Goal: Use online tool/utility: Use online tool/utility

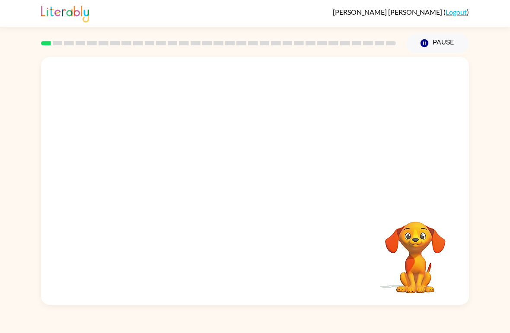
click at [432, 104] on div at bounding box center [255, 130] width 428 height 146
click at [278, 166] on video "Your browser must support playing .mp4 files to use Literably. Please try using…" at bounding box center [255, 130] width 428 height 146
click at [234, 203] on div at bounding box center [255, 181] width 428 height 248
click at [264, 189] on button "button" at bounding box center [254, 186] width 55 height 32
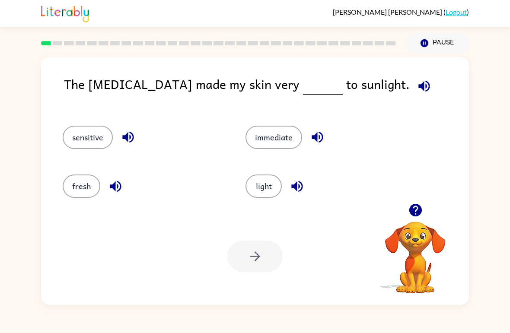
click at [269, 185] on button "light" at bounding box center [263, 185] width 36 height 23
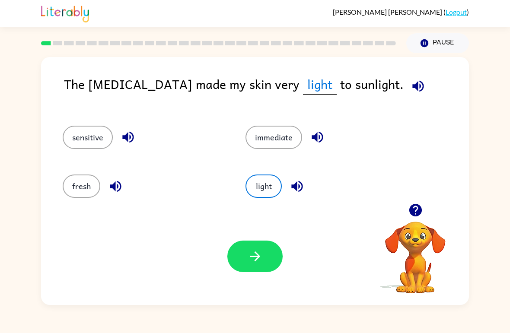
click at [265, 256] on button "button" at bounding box center [254, 257] width 55 height 32
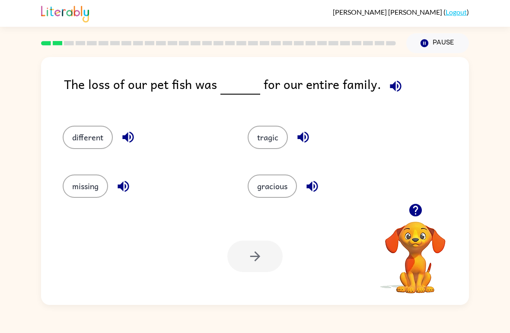
click at [86, 140] on button "different" at bounding box center [88, 137] width 50 height 23
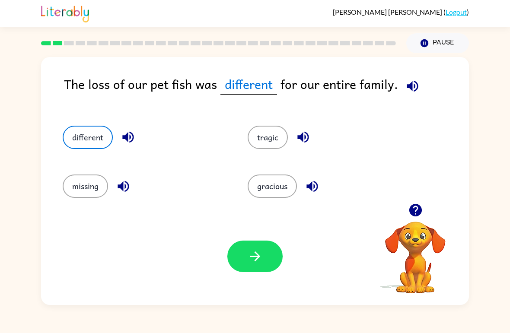
click at [278, 255] on button "button" at bounding box center [254, 257] width 55 height 32
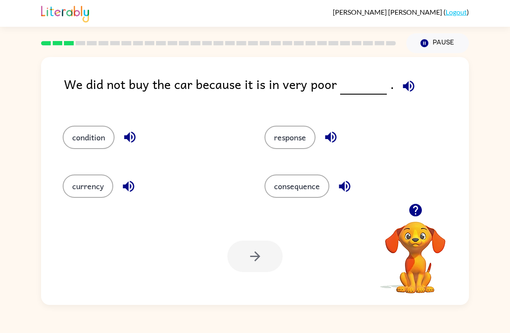
click at [105, 132] on button "condition" at bounding box center [89, 137] width 52 height 23
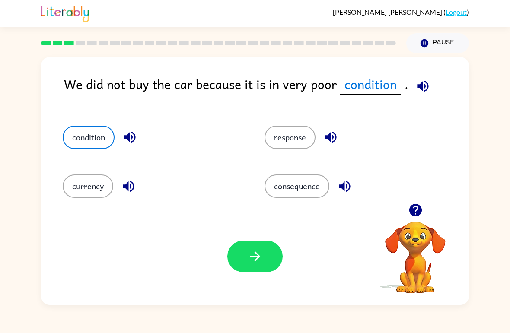
click at [261, 246] on button "button" at bounding box center [254, 257] width 55 height 32
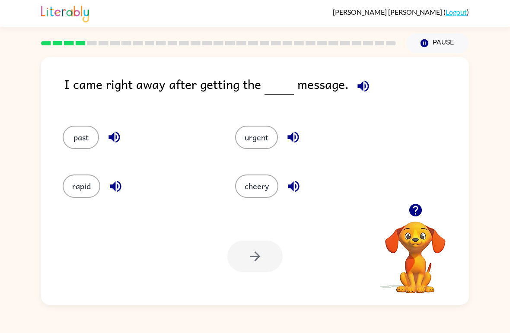
click at [257, 149] on button "urgent" at bounding box center [256, 137] width 43 height 23
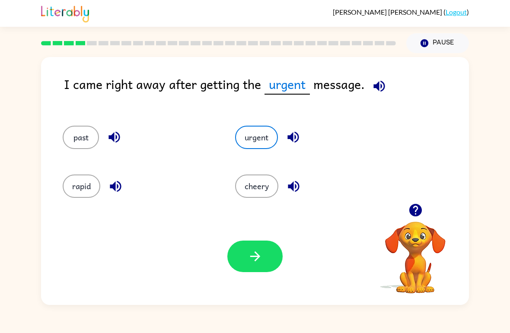
click at [266, 266] on button "button" at bounding box center [254, 257] width 55 height 32
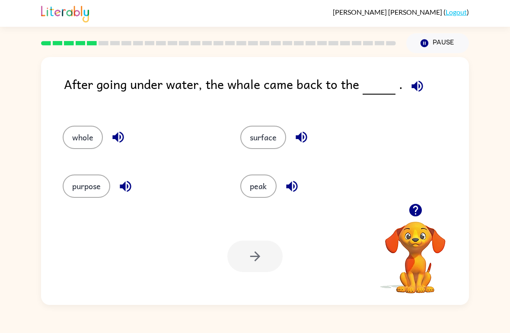
click at [268, 137] on button "surface" at bounding box center [263, 137] width 46 height 23
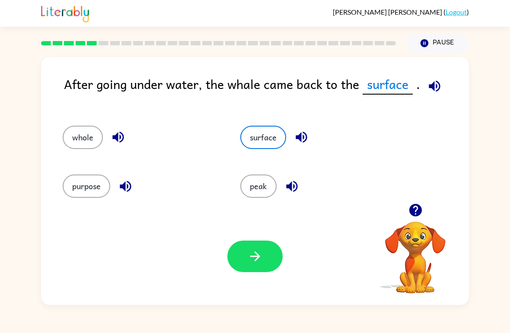
click at [260, 271] on button "button" at bounding box center [254, 257] width 55 height 32
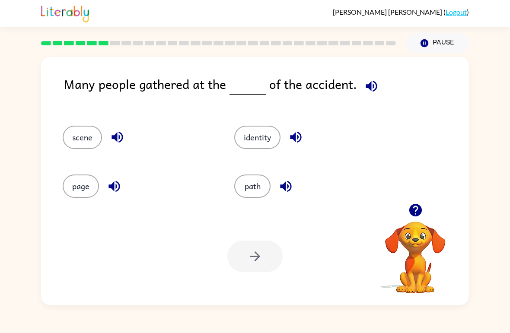
click at [259, 138] on button "identity" at bounding box center [257, 137] width 46 height 23
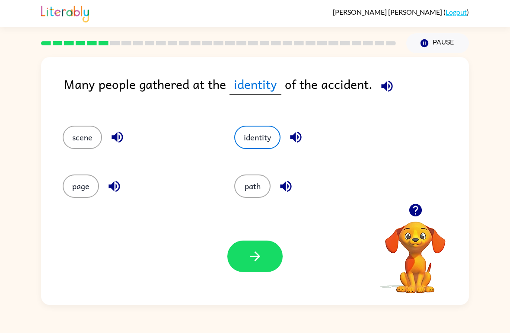
click at [83, 189] on button "page" at bounding box center [81, 185] width 36 height 23
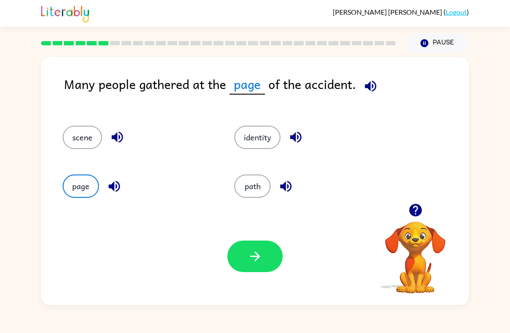
click at [92, 144] on button "scene" at bounding box center [82, 137] width 39 height 23
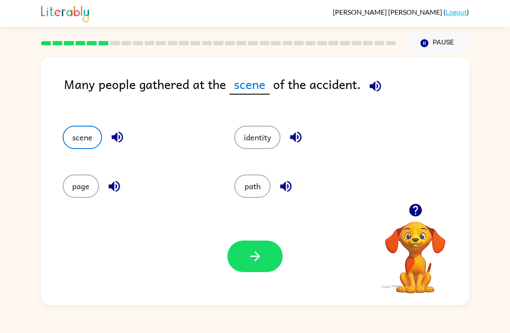
click at [266, 252] on button "button" at bounding box center [254, 257] width 55 height 32
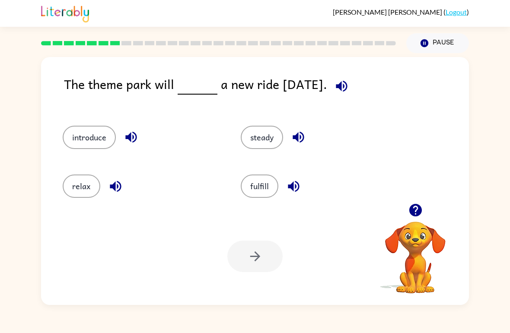
click at [91, 143] on button "introduce" at bounding box center [89, 137] width 53 height 23
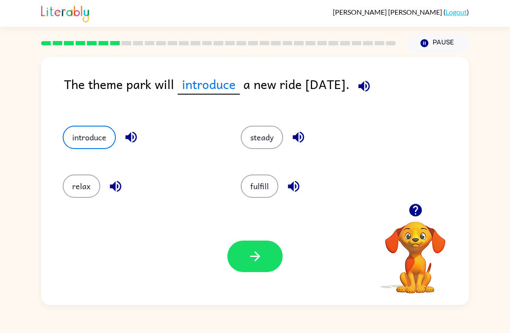
click at [250, 254] on icon "button" at bounding box center [254, 256] width 15 height 15
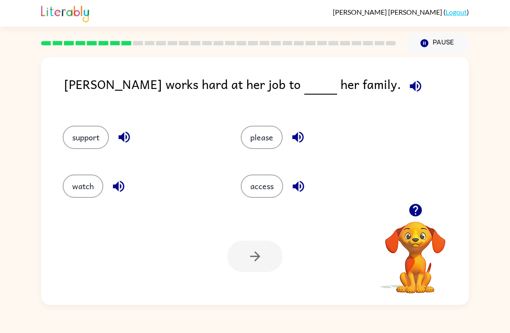
click at [263, 194] on button "access" at bounding box center [262, 185] width 42 height 23
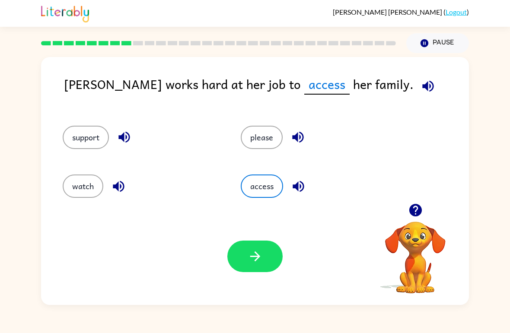
click at [84, 182] on button "watch" at bounding box center [83, 185] width 41 height 23
click at [268, 135] on button "please" at bounding box center [262, 137] width 42 height 23
click at [80, 139] on button "support" at bounding box center [86, 137] width 46 height 23
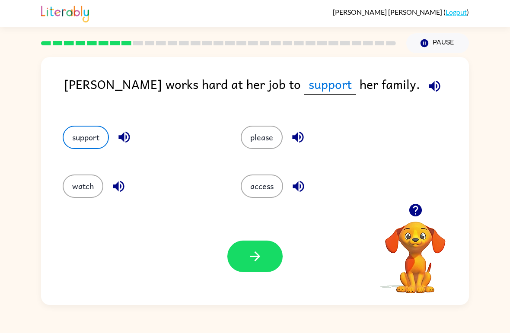
click at [88, 184] on button "watch" at bounding box center [83, 185] width 41 height 23
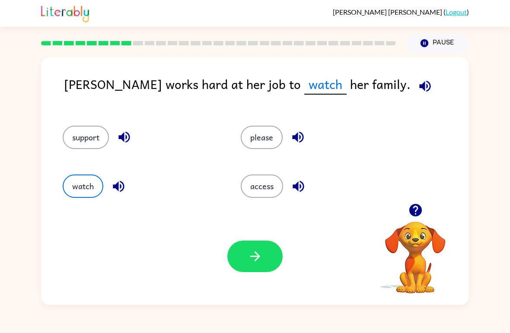
click at [253, 258] on icon "button" at bounding box center [254, 256] width 15 height 15
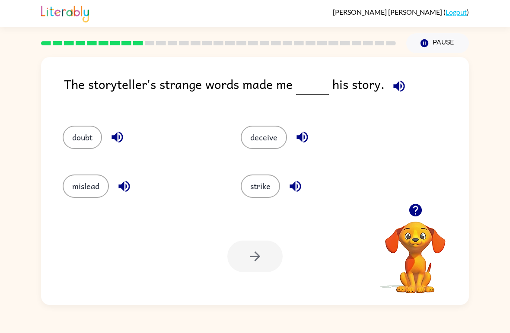
click at [259, 145] on button "deceive" at bounding box center [264, 137] width 46 height 23
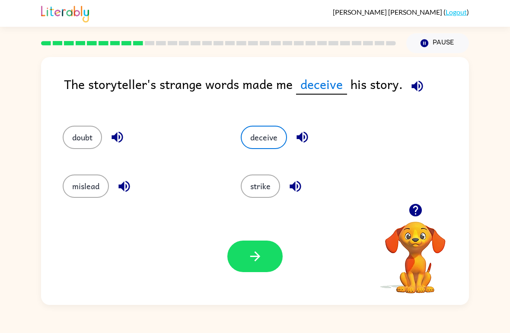
click at [253, 257] on icon "button" at bounding box center [254, 256] width 15 height 15
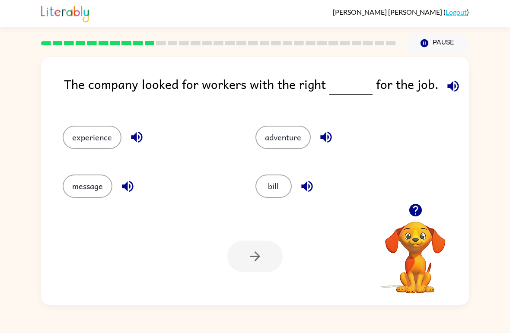
click at [84, 133] on button "experience" at bounding box center [92, 137] width 59 height 23
click at [294, 142] on button "adventure" at bounding box center [282, 137] width 55 height 23
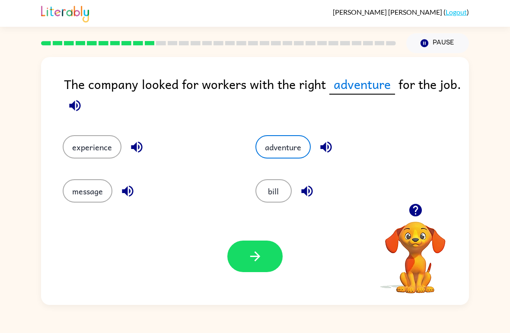
click at [276, 251] on button "button" at bounding box center [254, 257] width 55 height 32
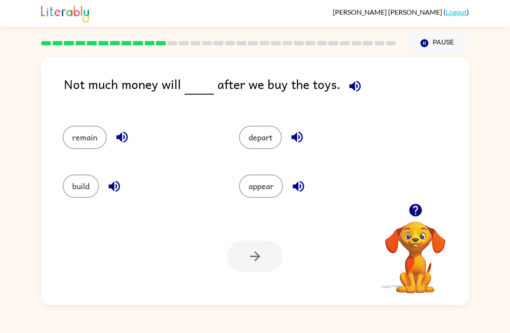
click at [93, 139] on button "remain" at bounding box center [85, 137] width 44 height 23
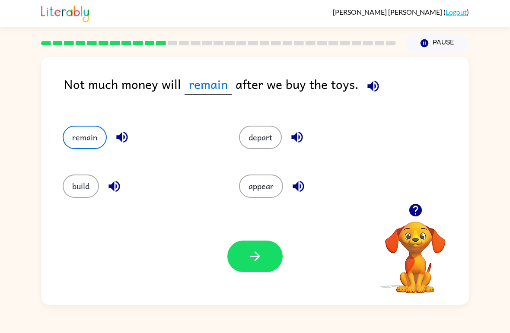
click at [266, 258] on button "button" at bounding box center [254, 257] width 55 height 32
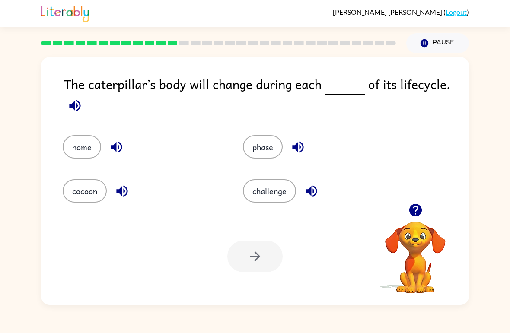
click at [67, 125] on div "home" at bounding box center [136, 141] width 180 height 44
click at [80, 122] on div "home" at bounding box center [136, 141] width 180 height 44
click at [75, 127] on div "home" at bounding box center [136, 141] width 180 height 44
click at [78, 143] on button "home" at bounding box center [82, 146] width 38 height 23
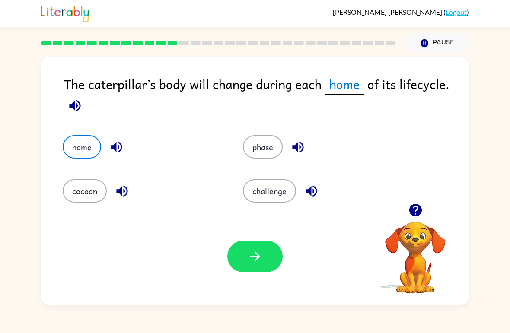
click at [264, 260] on button "button" at bounding box center [254, 257] width 55 height 32
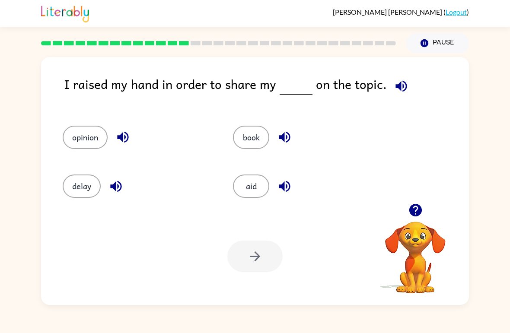
click at [73, 135] on button "opinion" at bounding box center [85, 137] width 45 height 23
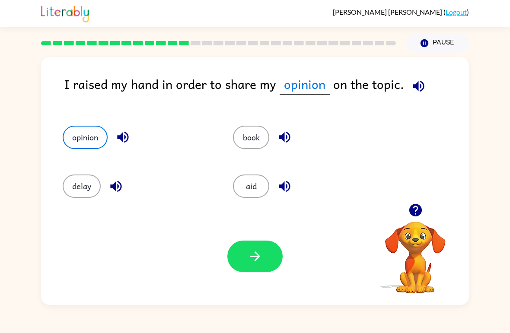
click at [253, 261] on icon "button" at bounding box center [254, 256] width 15 height 15
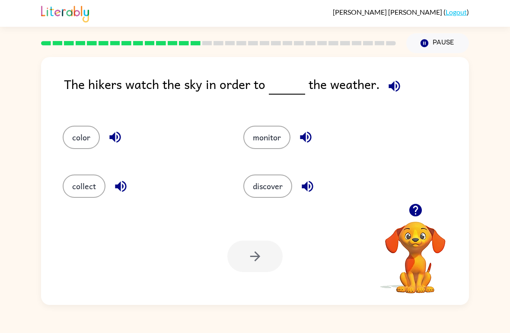
click at [272, 135] on button "monitor" at bounding box center [266, 137] width 47 height 23
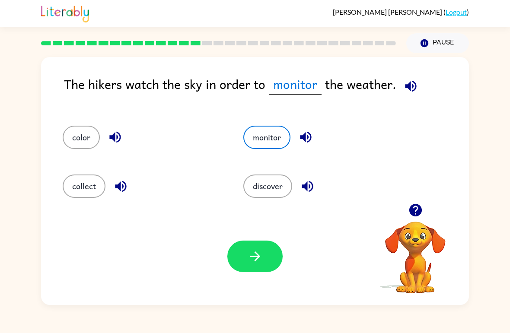
click at [283, 179] on button "discover" at bounding box center [267, 185] width 49 height 23
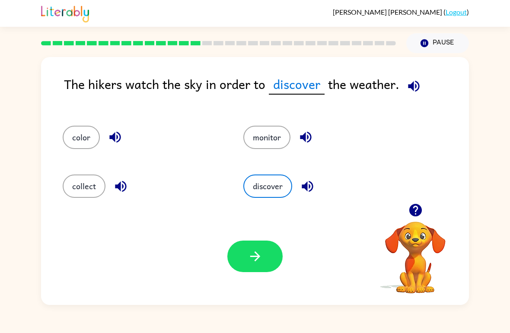
click at [240, 262] on button "button" at bounding box center [254, 257] width 55 height 32
click at [240, 261] on div at bounding box center [254, 257] width 55 height 32
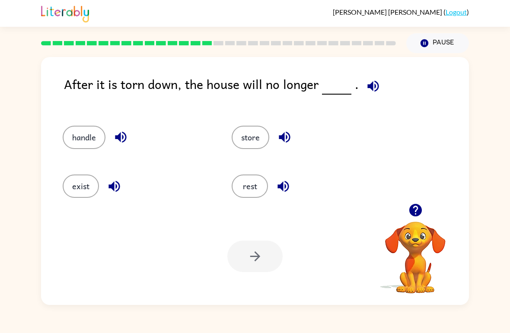
click at [88, 148] on button "handle" at bounding box center [84, 137] width 43 height 23
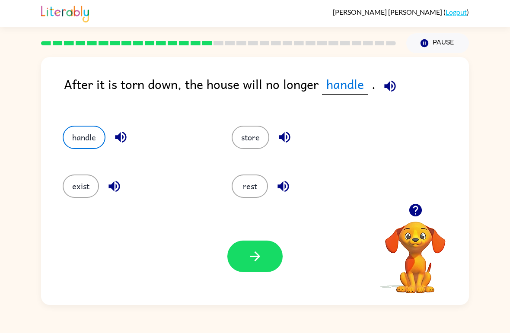
click at [261, 241] on button "button" at bounding box center [254, 257] width 55 height 32
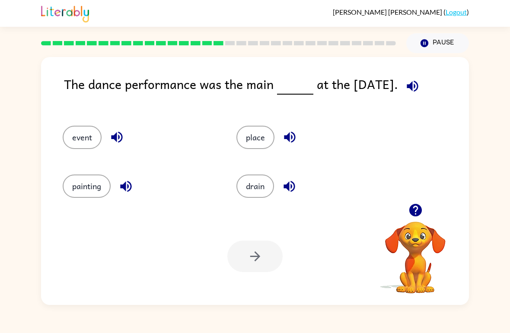
click at [260, 143] on button "place" at bounding box center [255, 137] width 38 height 23
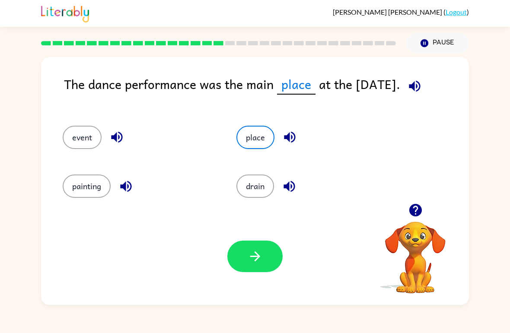
click at [273, 253] on button "button" at bounding box center [254, 257] width 55 height 32
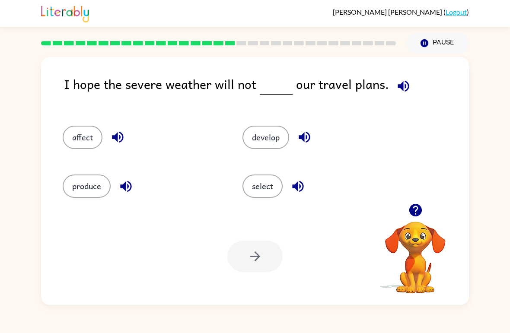
click at [93, 128] on button "affect" at bounding box center [83, 137] width 40 height 23
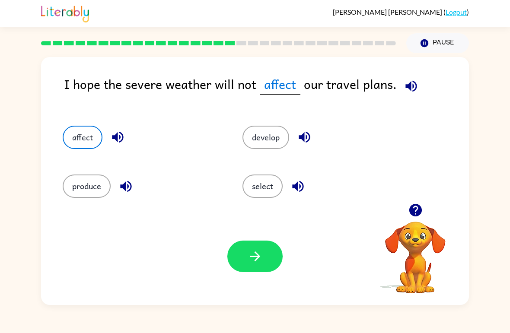
click at [271, 262] on button "button" at bounding box center [254, 257] width 55 height 32
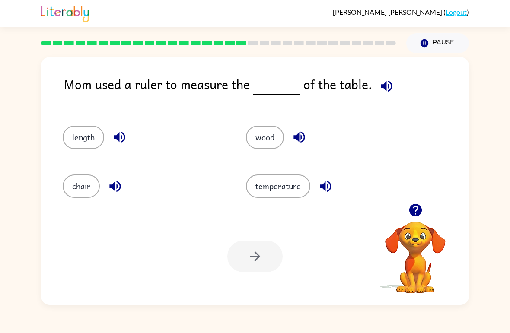
click at [267, 132] on button "wood" at bounding box center [265, 137] width 38 height 23
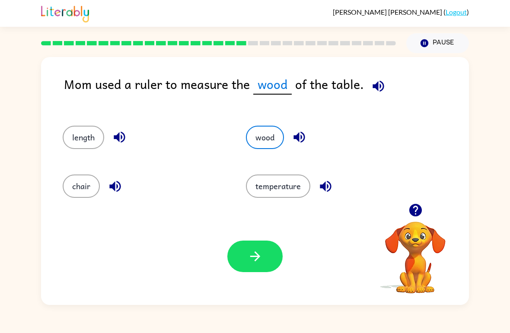
click at [272, 198] on button "temperature" at bounding box center [278, 185] width 64 height 23
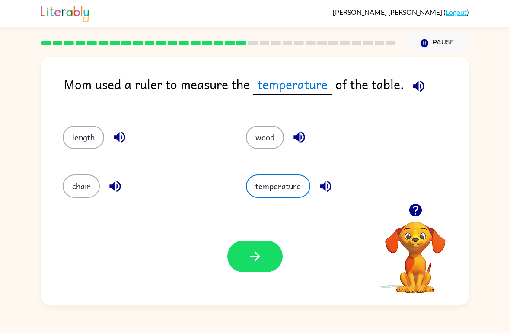
click at [94, 143] on button "length" at bounding box center [83, 137] width 41 height 23
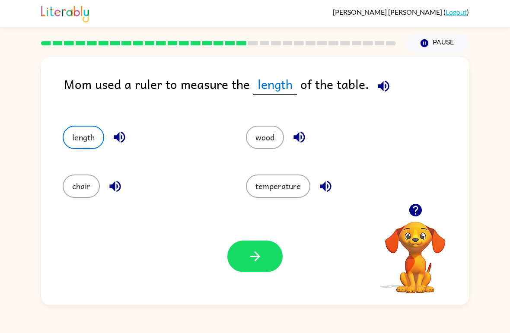
click at [258, 247] on button "button" at bounding box center [254, 257] width 55 height 32
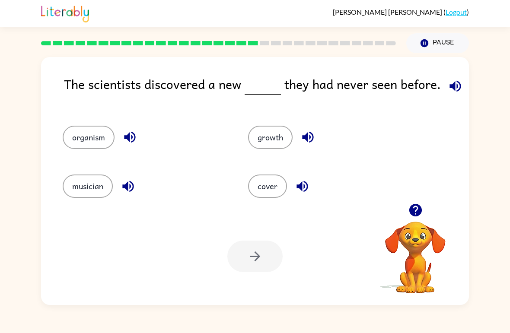
click at [99, 136] on button "organism" at bounding box center [89, 137] width 52 height 23
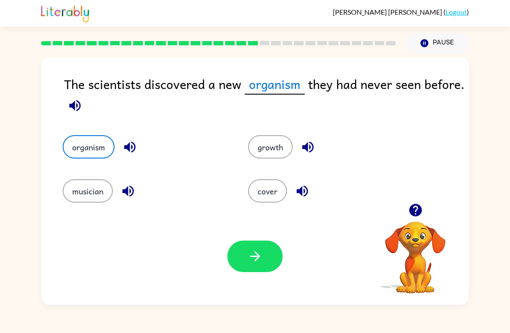
click at [248, 264] on button "button" at bounding box center [254, 257] width 55 height 32
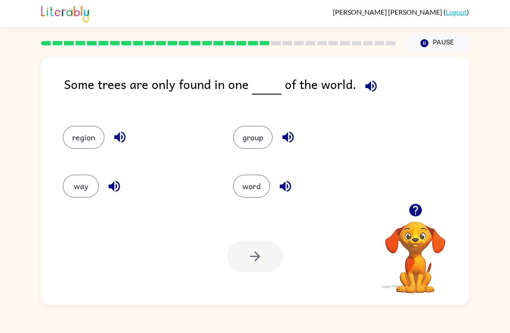
click at [76, 145] on button "region" at bounding box center [84, 137] width 42 height 23
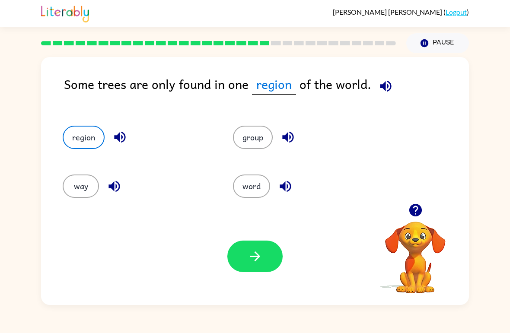
click at [259, 129] on button "group" at bounding box center [253, 137] width 40 height 23
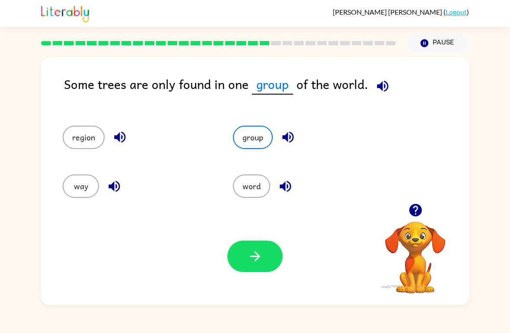
click at [254, 258] on icon "button" at bounding box center [254, 256] width 15 height 15
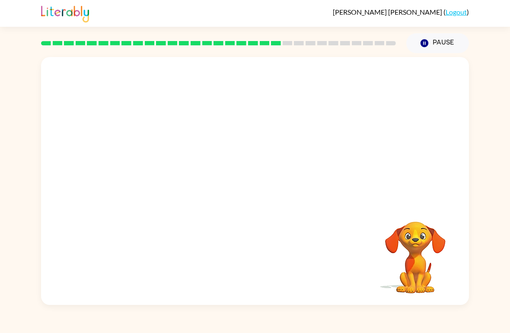
click at [58, 176] on div at bounding box center [255, 130] width 428 height 146
click at [507, 273] on div "Your browser must support playing .mp4 files to use Literably. Please try using…" at bounding box center [255, 179] width 510 height 252
click at [174, 174] on video "Your browser must support playing .mp4 files to use Literably. Please try using…" at bounding box center [255, 130] width 428 height 146
click at [178, 179] on video "Your browser must support playing .mp4 files to use Literably. Please try using…" at bounding box center [255, 130] width 428 height 146
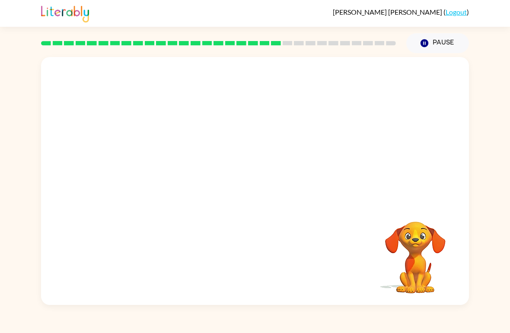
click at [192, 172] on video "Your browser must support playing .mp4 files to use Literably. Please try using…" at bounding box center [255, 130] width 428 height 146
click at [191, 172] on video "Your browser must support playing .mp4 files to use Literably. Please try using…" at bounding box center [255, 130] width 428 height 146
click at [165, 187] on video "Your browser must support playing .mp4 files to use Literably. Please try using…" at bounding box center [255, 130] width 428 height 146
click at [189, 167] on video "Your browser must support playing .mp4 files to use Literably. Please try using…" at bounding box center [255, 130] width 428 height 146
click at [164, 177] on video "Your browser must support playing .mp4 files to use Literably. Please try using…" at bounding box center [255, 130] width 428 height 146
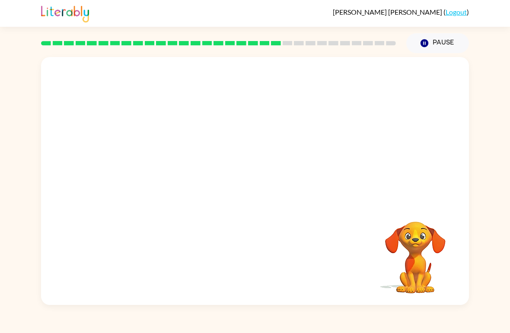
click at [184, 184] on video "Your browser must support playing .mp4 files to use Literably. Please try using…" at bounding box center [255, 130] width 428 height 146
click at [184, 183] on video "Your browser must support playing .mp4 files to use Literably. Please try using…" at bounding box center [255, 130] width 428 height 146
click at [171, 175] on video "Your browser must support playing .mp4 files to use Literably. Please try using…" at bounding box center [255, 130] width 428 height 146
click at [181, 186] on video "Your browser must support playing .mp4 files to use Literably. Please try using…" at bounding box center [255, 130] width 428 height 146
click at [150, 171] on video "Your browser must support playing .mp4 files to use Literably. Please try using…" at bounding box center [255, 130] width 428 height 146
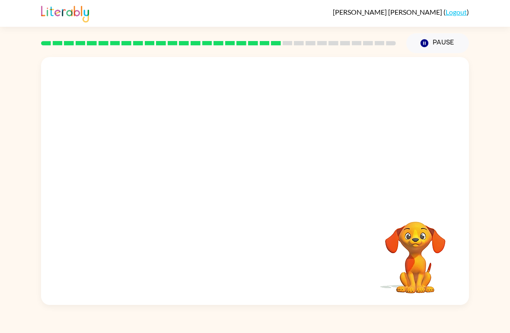
click at [181, 246] on div "Your browser must support playing .mp4 files to use Literably. Please try using…" at bounding box center [255, 181] width 428 height 248
click at [177, 203] on video "Your browser must support playing .mp4 files to use Literably. Please try using…" at bounding box center [255, 130] width 428 height 146
click at [170, 194] on video "Your browser must support playing .mp4 files to use Literably. Please try using…" at bounding box center [255, 130] width 428 height 146
click at [179, 185] on video "Your browser must support playing .mp4 files to use Literably. Please try using…" at bounding box center [255, 130] width 428 height 146
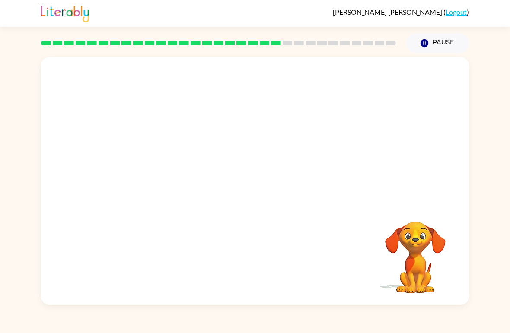
click at [161, 192] on video "Your browser must support playing .mp4 files to use Literably. Please try using…" at bounding box center [255, 130] width 428 height 146
click at [185, 196] on video "Your browser must support playing .mp4 files to use Literably. Please try using…" at bounding box center [255, 130] width 428 height 146
click at [182, 188] on video "Your browser must support playing .mp4 files to use Literably. Please try using…" at bounding box center [255, 130] width 428 height 146
click at [174, 196] on video "Your browser must support playing .mp4 files to use Literably. Please try using…" at bounding box center [255, 130] width 428 height 146
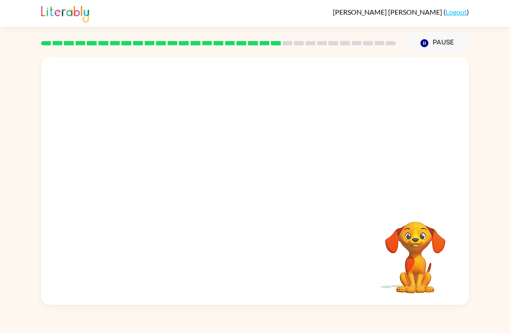
click at [168, 193] on video "Your browser must support playing .mp4 files to use Literably. Please try using…" at bounding box center [255, 130] width 428 height 146
click at [163, 190] on video "Your browser must support playing .mp4 files to use Literably. Please try using…" at bounding box center [255, 130] width 428 height 146
click at [158, 195] on video "Your browser must support playing .mp4 files to use Literably. Please try using…" at bounding box center [255, 130] width 428 height 146
click at [177, 187] on video "Your browser must support playing .mp4 files to use Literably. Please try using…" at bounding box center [255, 130] width 428 height 146
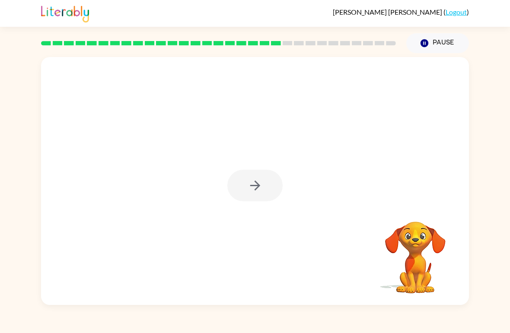
click at [264, 62] on div at bounding box center [255, 181] width 428 height 248
click at [259, 192] on div at bounding box center [254, 186] width 55 height 32
click at [257, 185] on div at bounding box center [254, 186] width 55 height 32
click at [261, 193] on div at bounding box center [254, 186] width 55 height 32
click at [233, 222] on div at bounding box center [255, 181] width 428 height 248
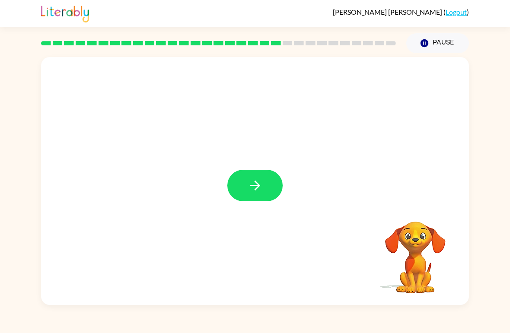
click at [256, 198] on button "button" at bounding box center [254, 186] width 55 height 32
click at [256, 198] on div at bounding box center [254, 186] width 55 height 32
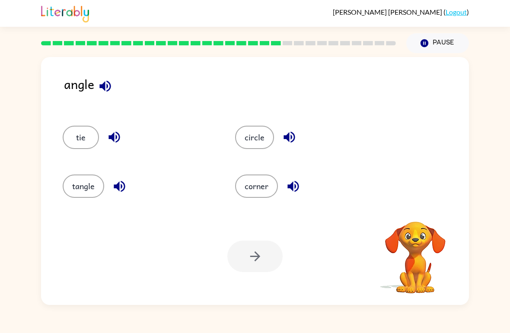
click at [78, 190] on button "tangle" at bounding box center [83, 185] width 41 height 23
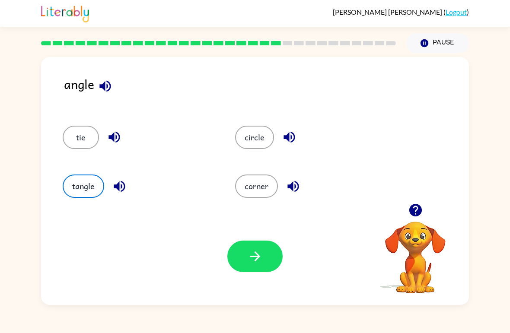
click at [268, 255] on button "button" at bounding box center [254, 257] width 55 height 32
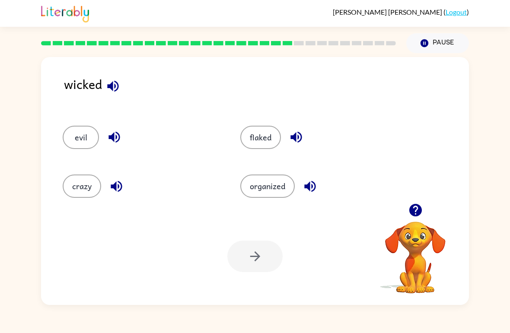
click at [267, 134] on button "flaked" at bounding box center [260, 137] width 41 height 23
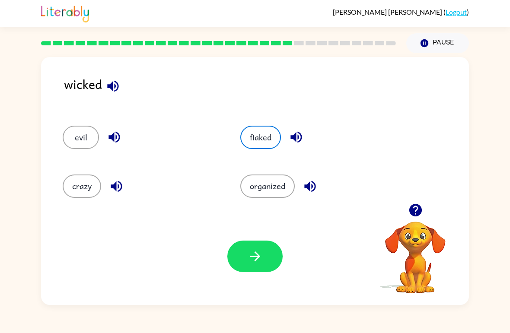
click at [258, 257] on icon "button" at bounding box center [255, 256] width 10 height 10
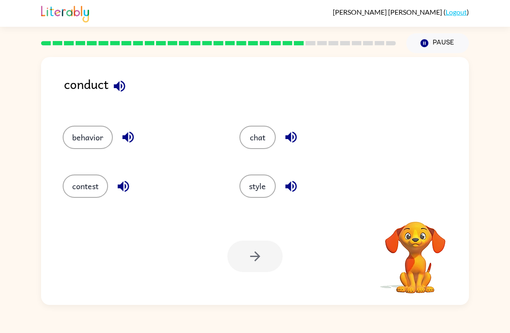
click at [71, 139] on button "behavior" at bounding box center [88, 137] width 50 height 23
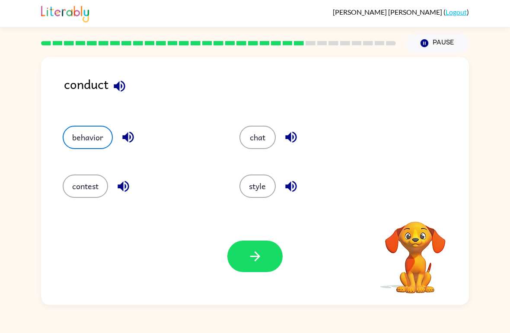
click at [266, 260] on button "button" at bounding box center [254, 257] width 55 height 32
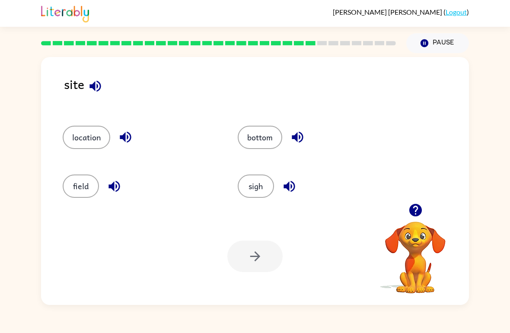
click at [250, 190] on button "sigh" at bounding box center [256, 185] width 36 height 23
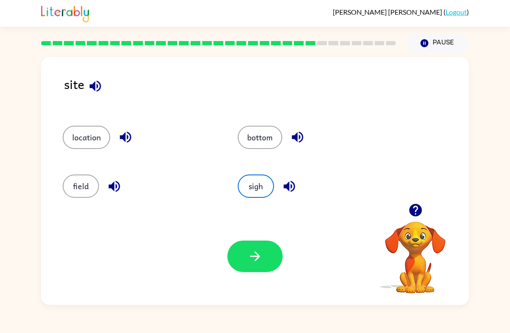
click at [267, 250] on button "button" at bounding box center [254, 257] width 55 height 32
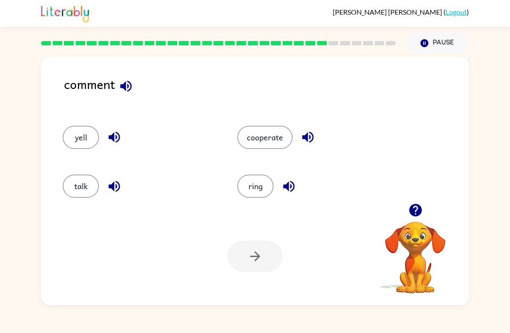
click at [281, 149] on button "cooperate" at bounding box center [264, 137] width 55 height 23
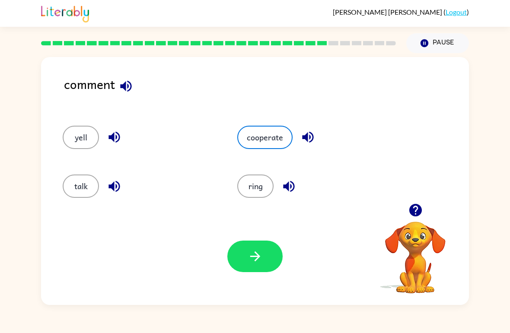
click at [263, 253] on button "button" at bounding box center [254, 257] width 55 height 32
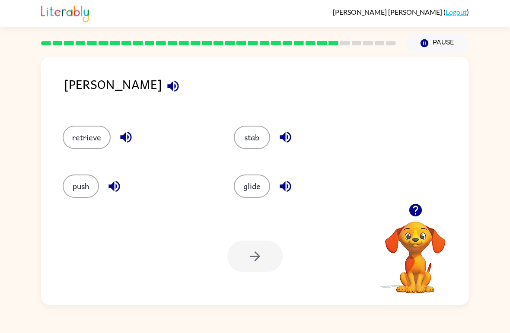
click at [74, 141] on button "retrieve" at bounding box center [87, 137] width 48 height 23
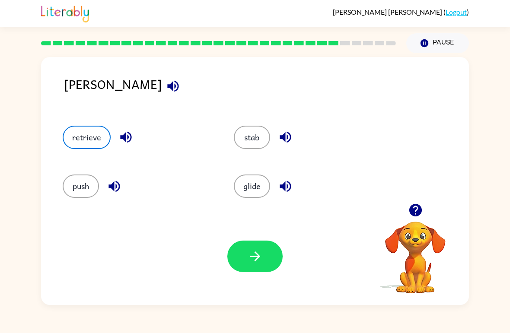
click at [262, 261] on icon "button" at bounding box center [254, 256] width 15 height 15
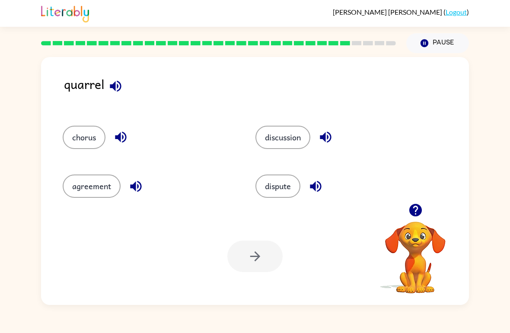
click at [98, 190] on button "agreement" at bounding box center [92, 185] width 58 height 23
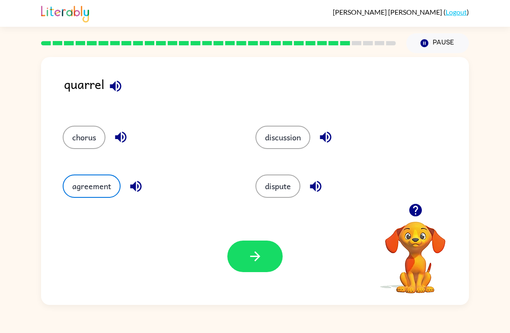
click at [269, 256] on button "button" at bounding box center [254, 257] width 55 height 32
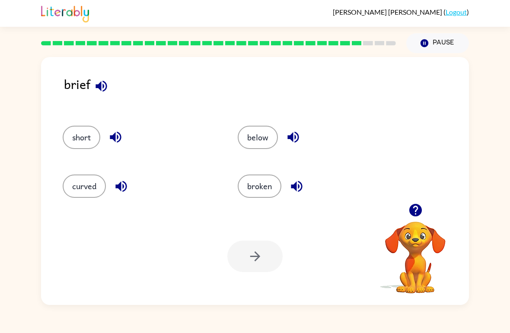
click at [79, 134] on button "short" at bounding box center [82, 137] width 38 height 23
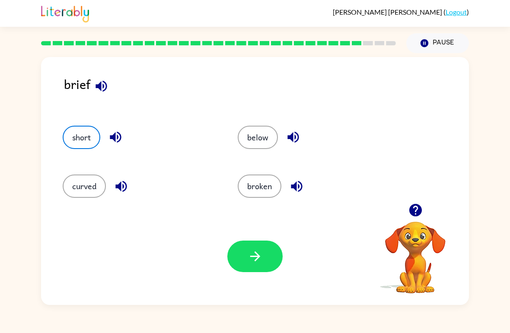
click at [84, 192] on button "curved" at bounding box center [84, 185] width 43 height 23
click at [96, 143] on button "short" at bounding box center [82, 137] width 38 height 23
click at [258, 242] on button "button" at bounding box center [254, 257] width 55 height 32
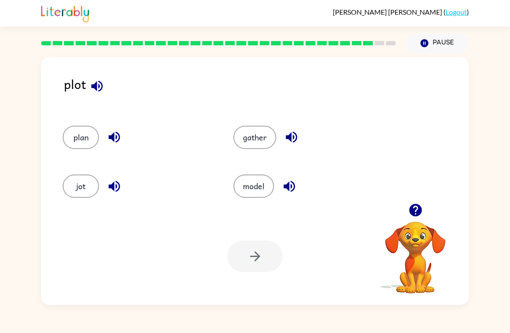
click at [86, 190] on button "jot" at bounding box center [81, 185] width 36 height 23
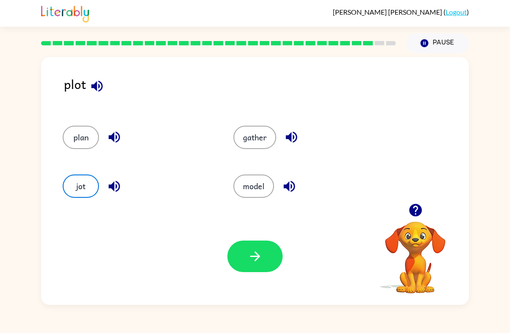
click at [255, 269] on button "button" at bounding box center [254, 257] width 55 height 32
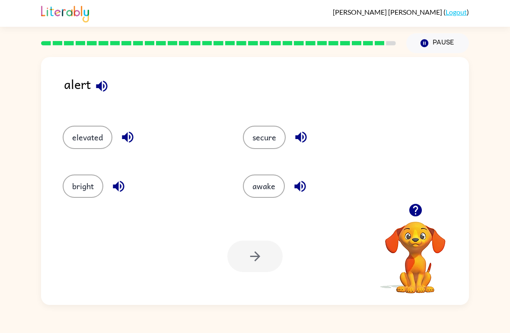
click at [253, 196] on button "awake" at bounding box center [264, 185] width 42 height 23
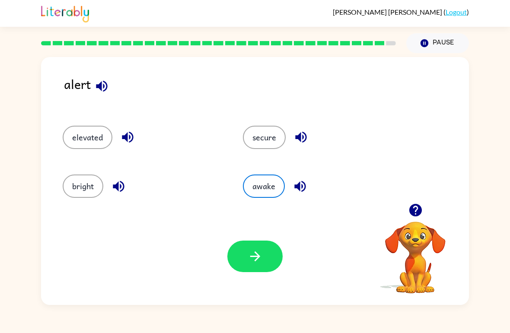
click at [246, 264] on button "button" at bounding box center [254, 257] width 55 height 32
